Goal: Task Accomplishment & Management: Complete application form

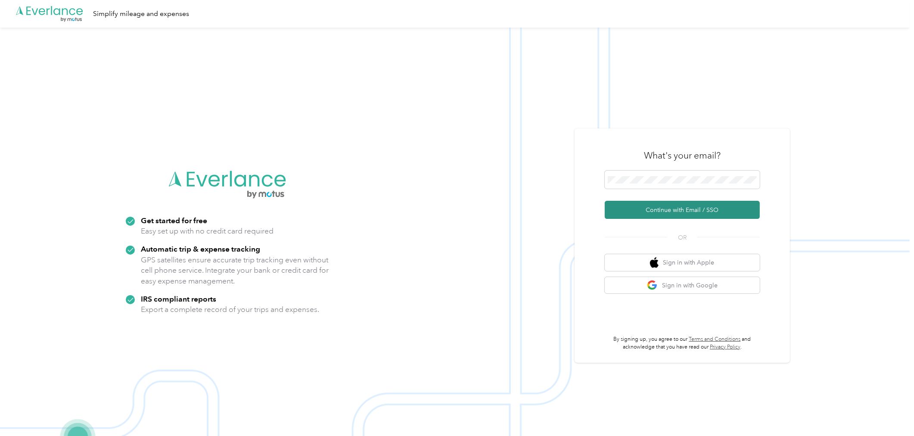
click at [640, 213] on button "Continue with Email / SSO" at bounding box center [682, 210] width 155 height 18
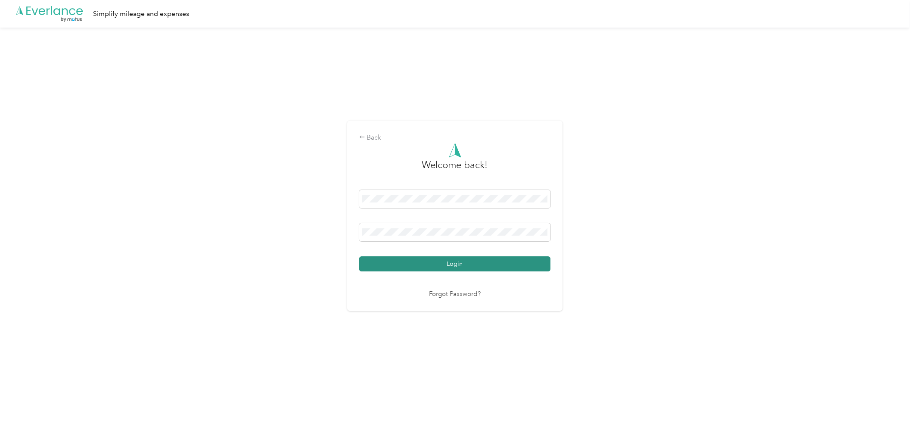
click at [479, 267] on button "Login" at bounding box center [454, 263] width 191 height 15
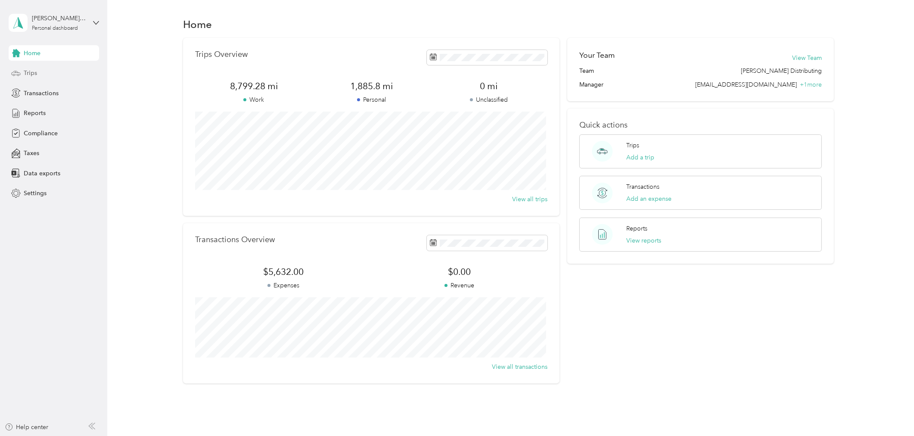
click at [31, 71] on span "Trips" at bounding box center [30, 73] width 13 height 9
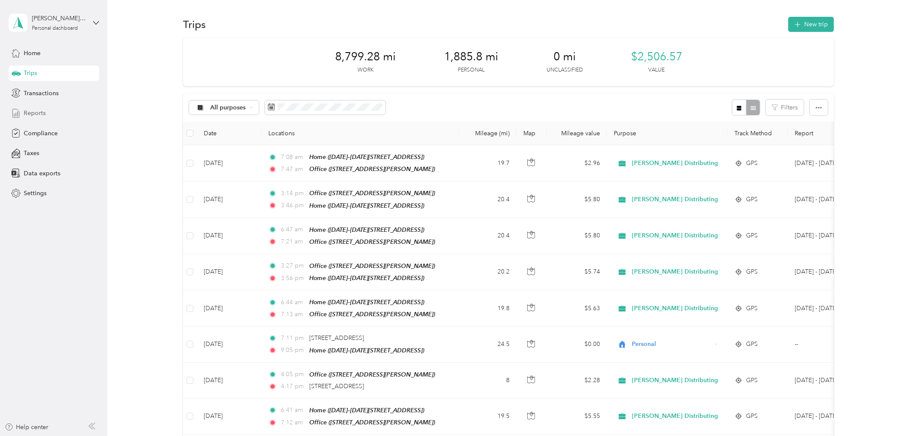
click at [39, 113] on span "Reports" at bounding box center [35, 113] width 22 height 9
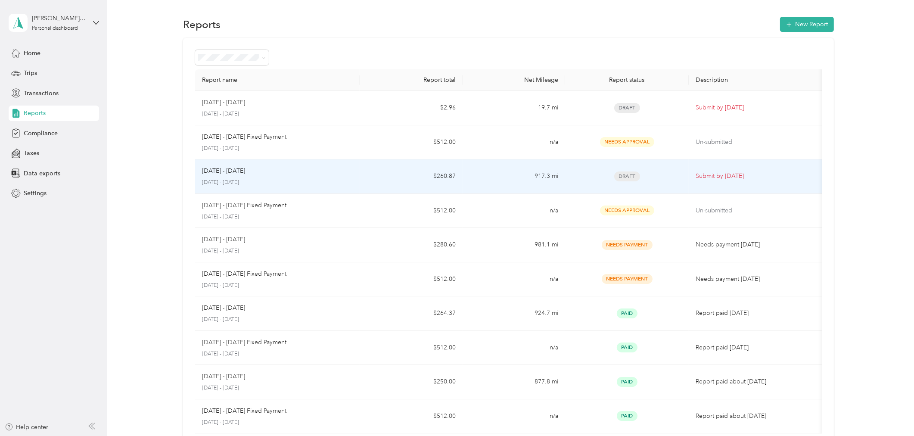
click at [289, 177] on div "[DATE] - [DATE] [DATE] - [DATE]" at bounding box center [277, 176] width 151 height 20
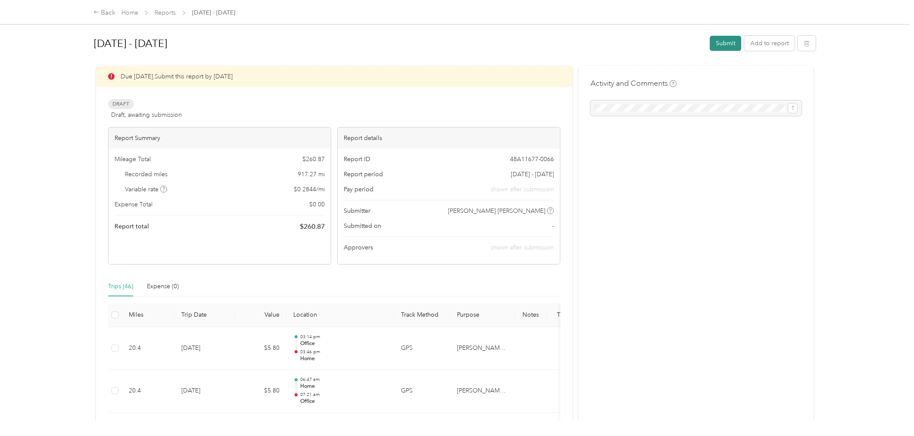
click at [725, 46] on button "Submit" at bounding box center [725, 43] width 31 height 15
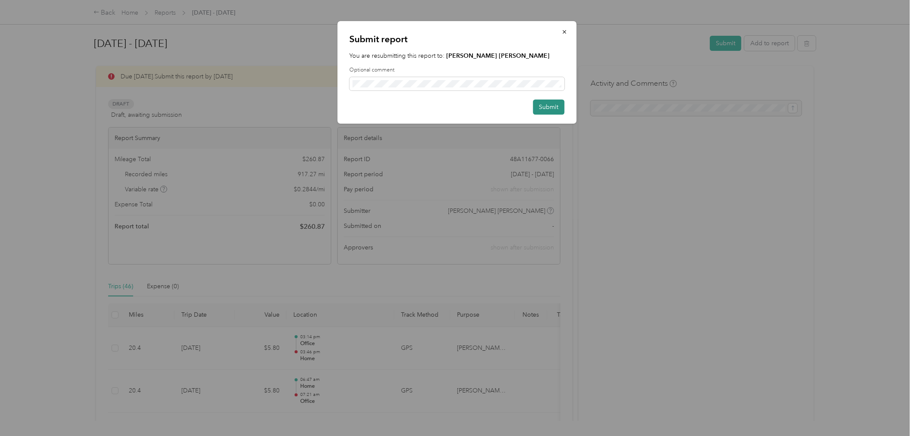
click at [559, 107] on button "Submit" at bounding box center [549, 107] width 31 height 15
